Goal: Information Seeking & Learning: Learn about a topic

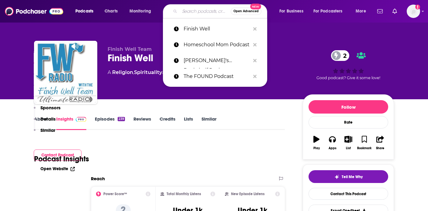
scroll to position [436, 0]
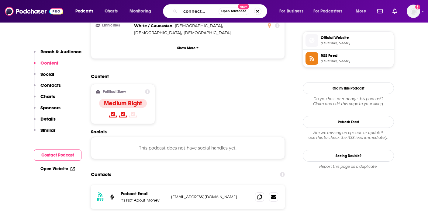
type input "the connected mom"
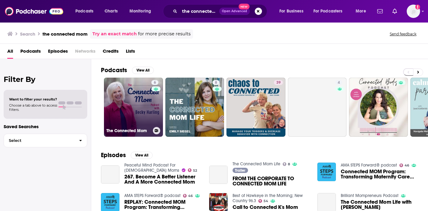
click at [146, 113] on link "6 The Connected Mom" at bounding box center [133, 107] width 59 height 59
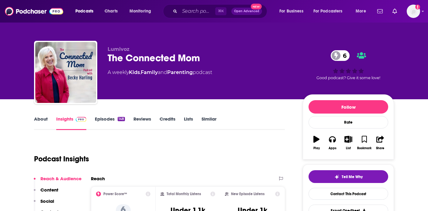
click at [42, 121] on link "About" at bounding box center [41, 123] width 14 height 14
